Goal: Transaction & Acquisition: Subscribe to service/newsletter

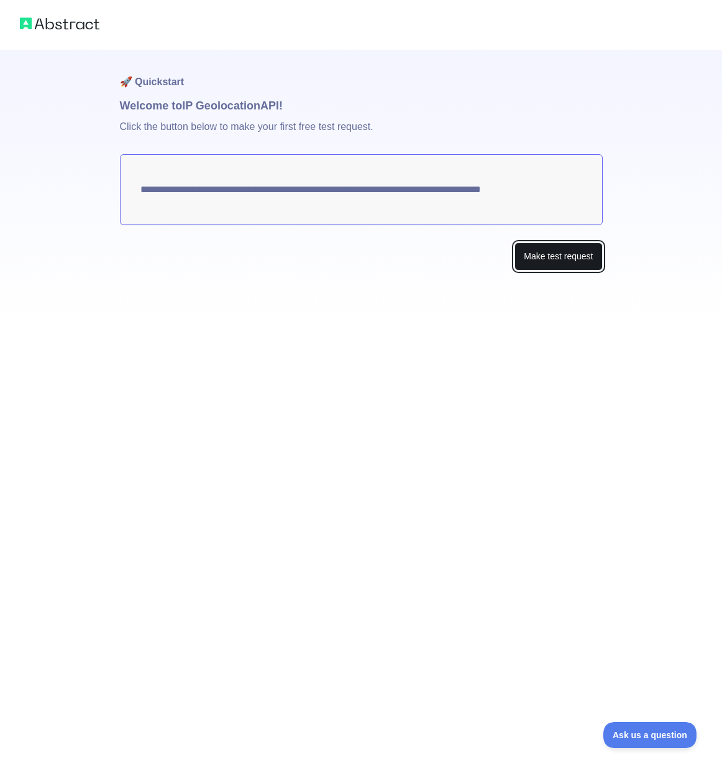
click at [587, 256] on button "Make test request" at bounding box center [559, 256] width 88 height 28
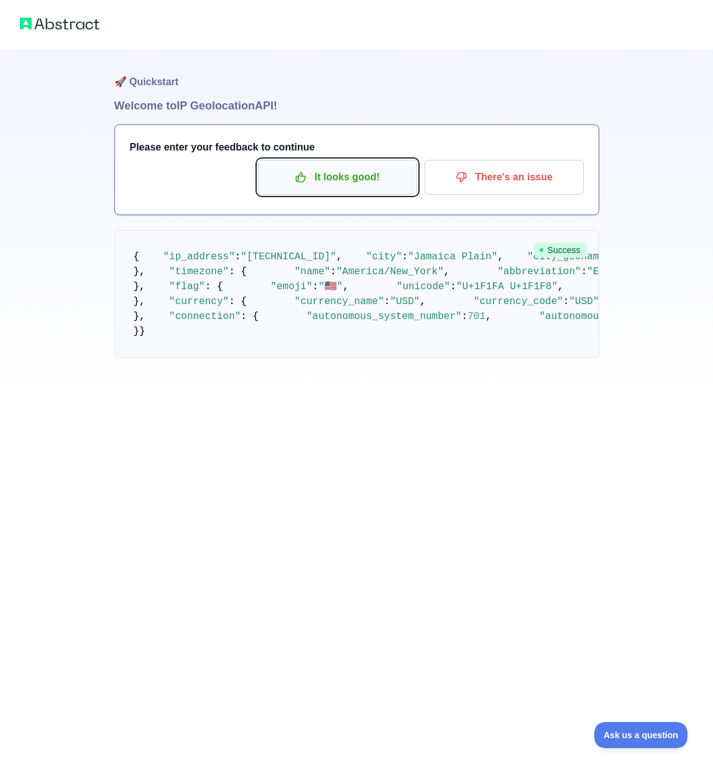
click at [349, 170] on p "It looks good!" at bounding box center [337, 177] width 141 height 21
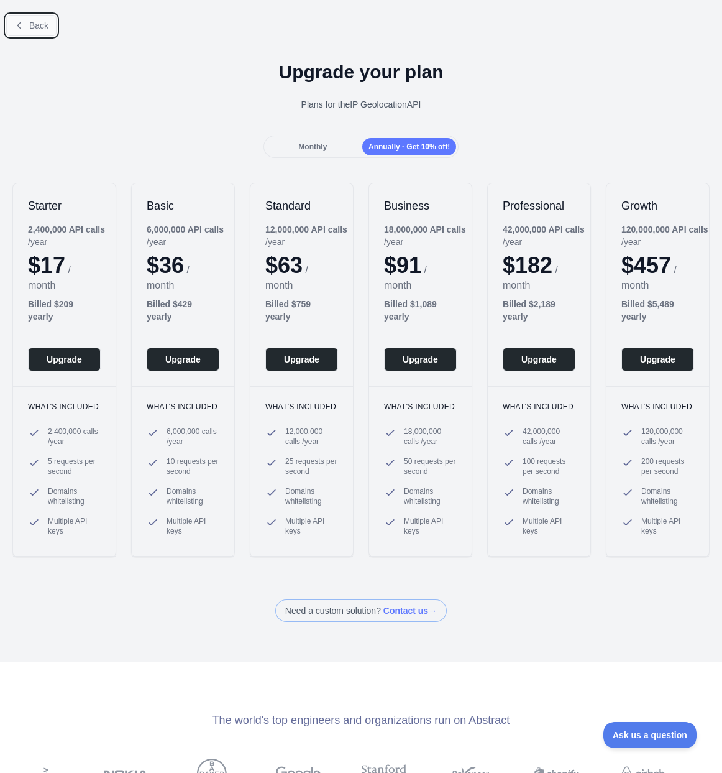
click at [27, 22] on button "Back" at bounding box center [31, 25] width 50 height 21
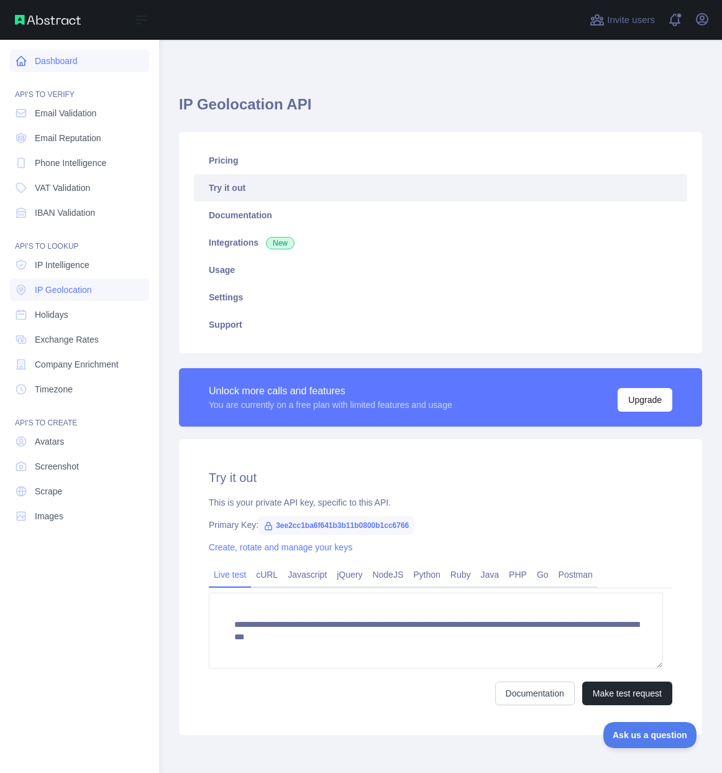
click at [20, 63] on icon at bounding box center [21, 61] width 9 height 9
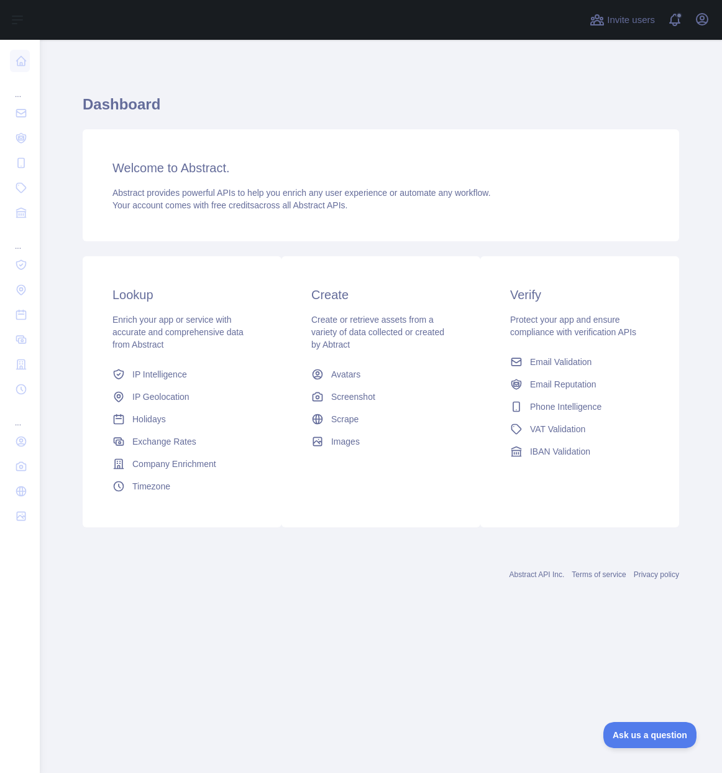
click at [330, 290] on h3 "Create" at bounding box center [380, 294] width 139 height 17
